Goal: Find specific page/section: Find specific page/section

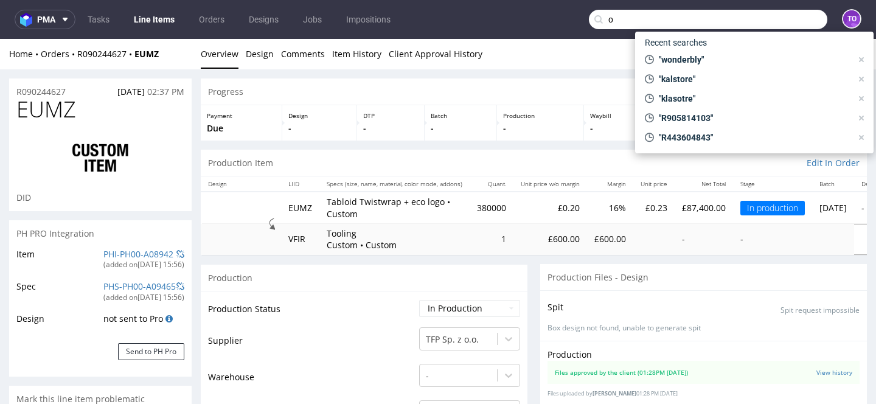
scroll to position [845, 0]
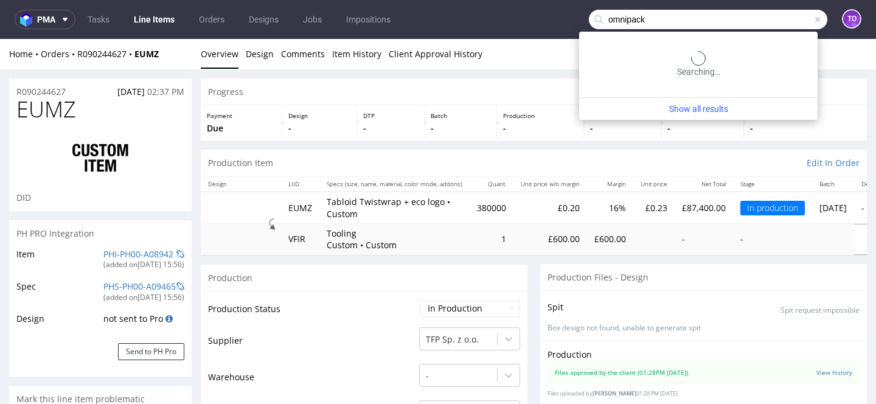
type input "omnipack"
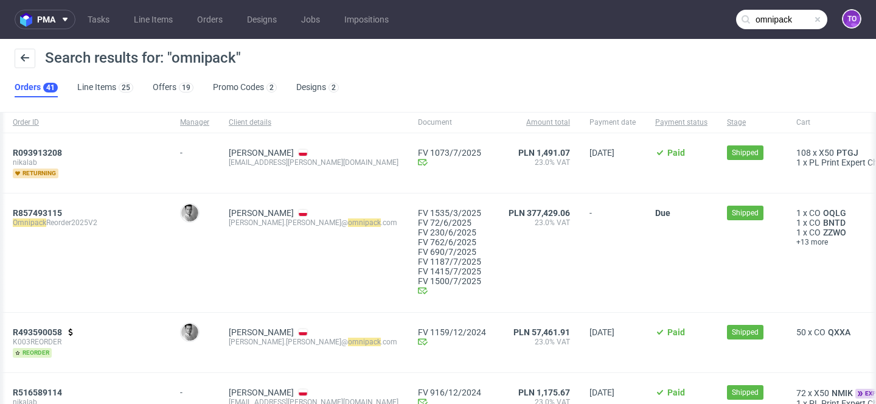
scroll to position [3, 0]
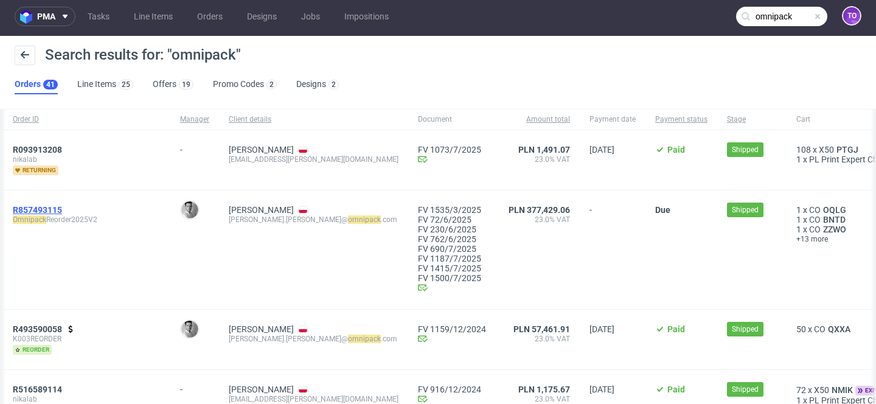
click at [62, 211] on span "R857493115" at bounding box center [37, 210] width 49 height 10
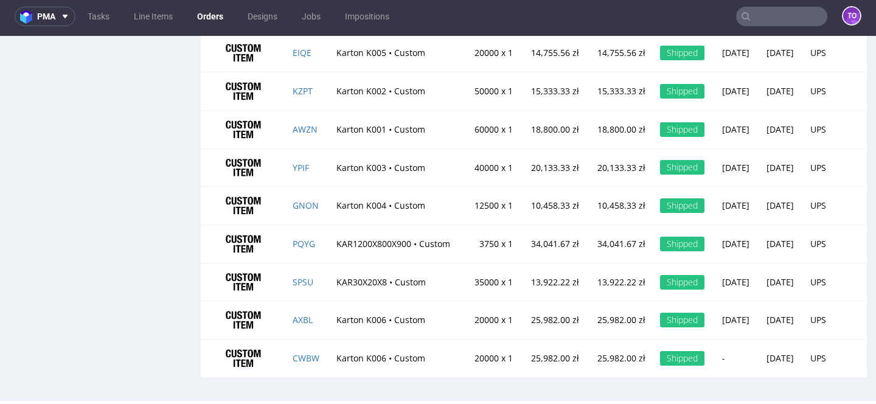
scroll to position [3, 0]
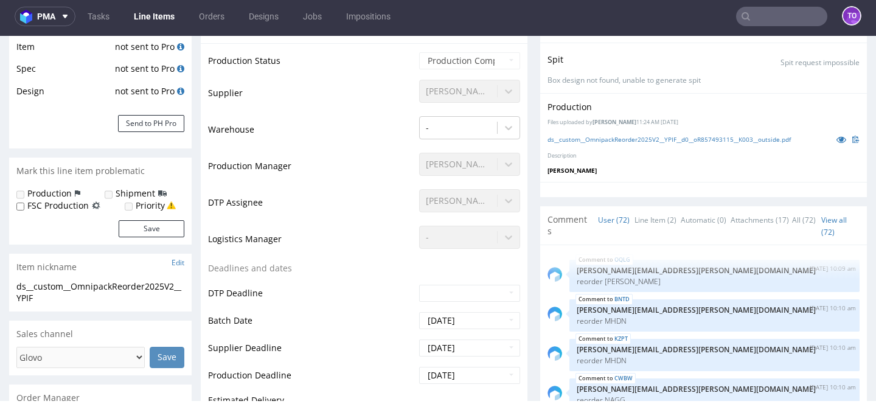
scroll to position [3547, 0]
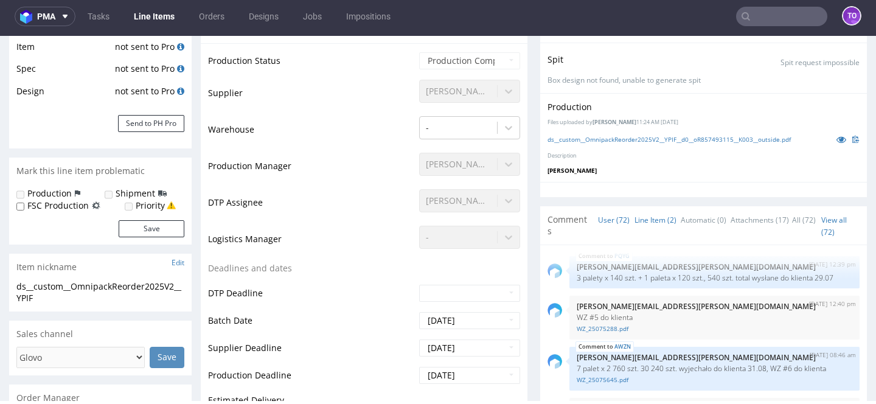
click at [655, 221] on link "Line Item (2)" at bounding box center [655, 220] width 42 height 26
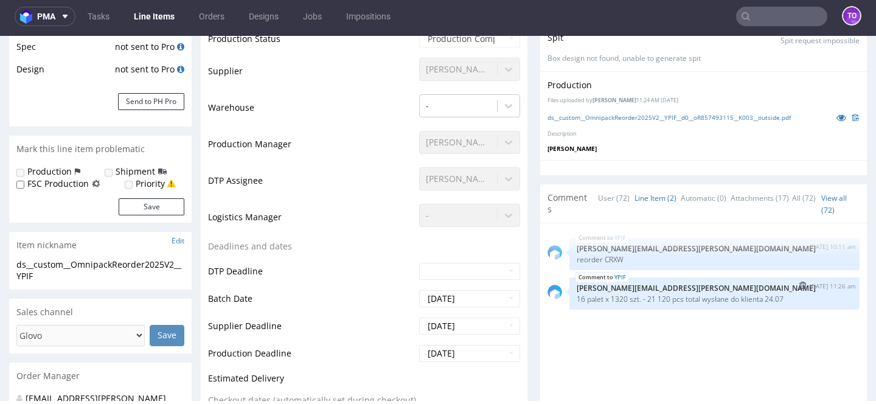
scroll to position [229, 0]
